Goal: Task Accomplishment & Management: Manage account settings

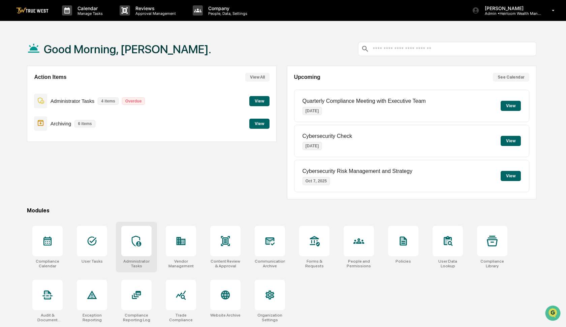
click at [146, 240] on div at bounding box center [136, 241] width 30 height 30
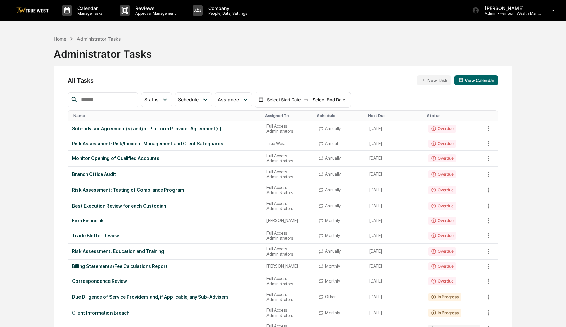
click at [106, 97] on input "text" at bounding box center [106, 99] width 57 height 9
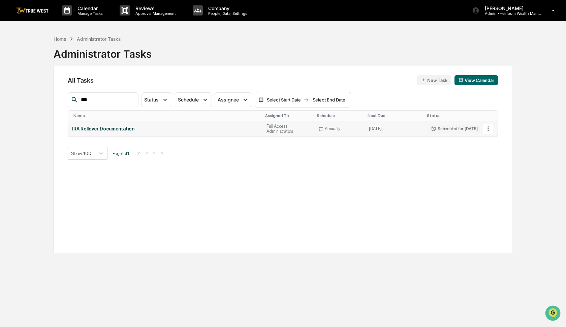
type input "***"
click at [487, 130] on icon at bounding box center [488, 128] width 7 height 7
click at [491, 163] on img at bounding box center [491, 165] width 5 height 5
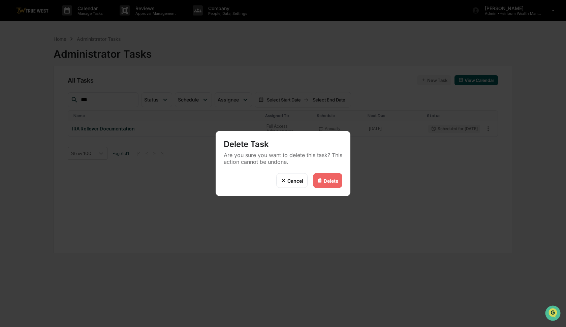
click at [331, 182] on div "Delete" at bounding box center [331, 181] width 14 height 6
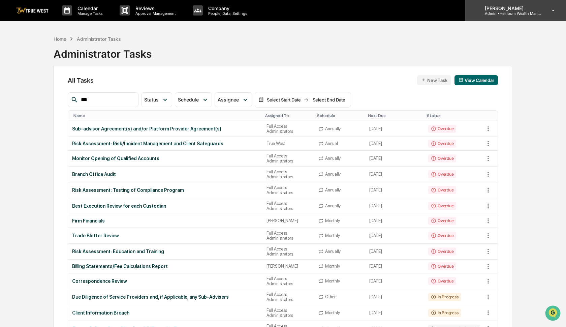
click at [519, 14] on p "Admin • Heirloom Wealth Management" at bounding box center [511, 13] width 63 height 5
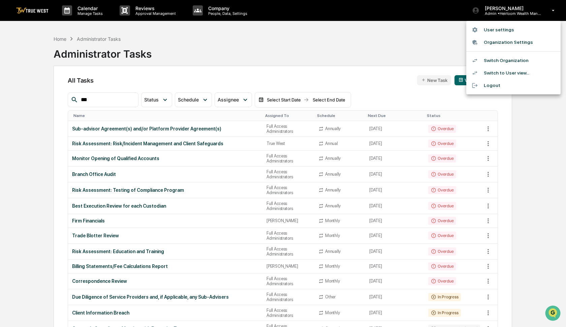
click at [512, 61] on li "Switch Organization" at bounding box center [513, 60] width 94 height 12
